Goal: Transaction & Acquisition: Purchase product/service

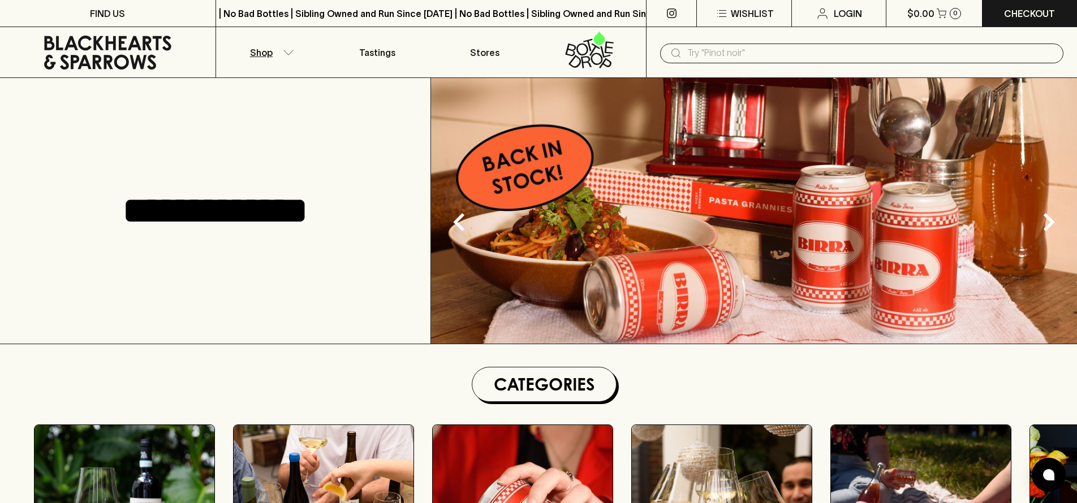
click at [273, 58] on button "Shop" at bounding box center [269, 52] width 107 height 50
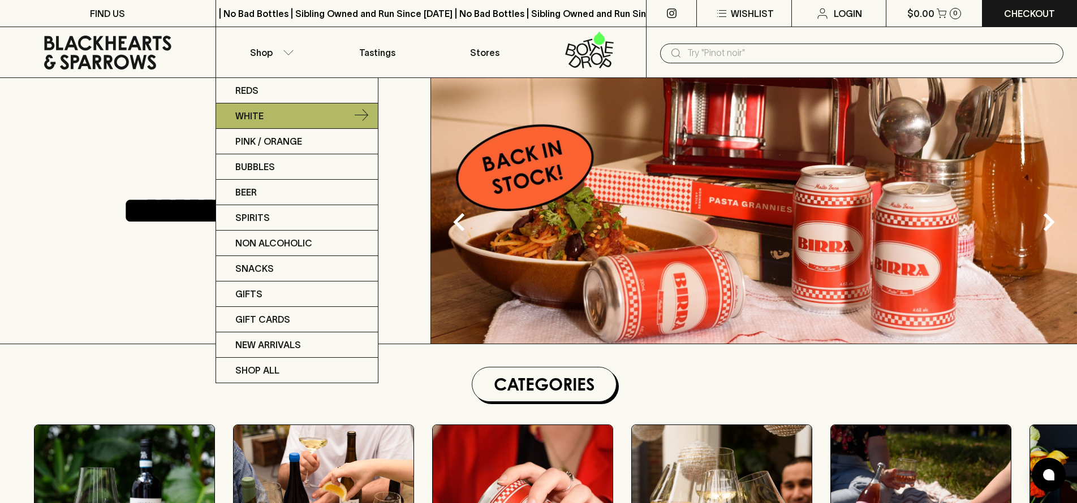
click at [258, 107] on link "White" at bounding box center [297, 115] width 162 height 25
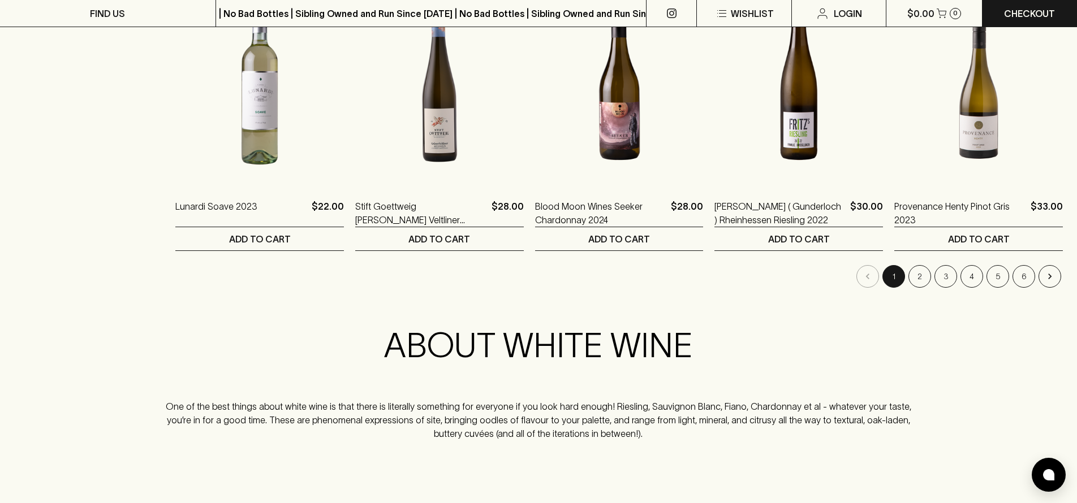
scroll to position [1145, 0]
click at [924, 275] on button "2" at bounding box center [919, 275] width 23 height 23
